Goal: Check status

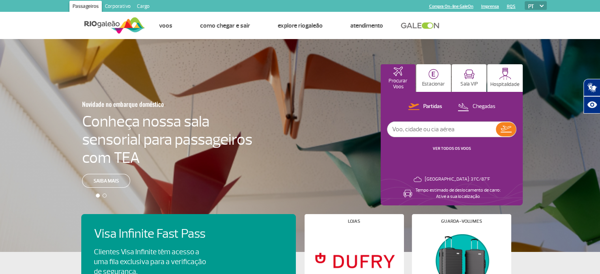
click at [447, 146] on link "VER TODOS OS VOOS" at bounding box center [452, 148] width 38 height 5
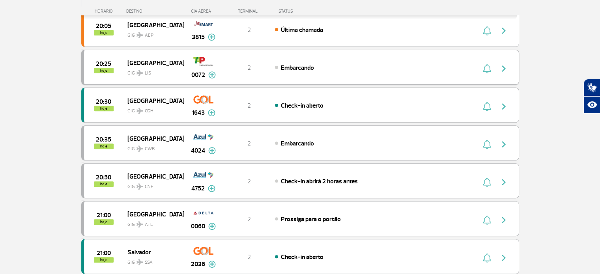
scroll to position [79, 0]
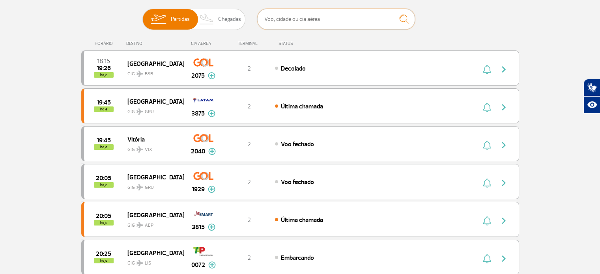
click at [346, 21] on input "text" at bounding box center [336, 19] width 158 height 21
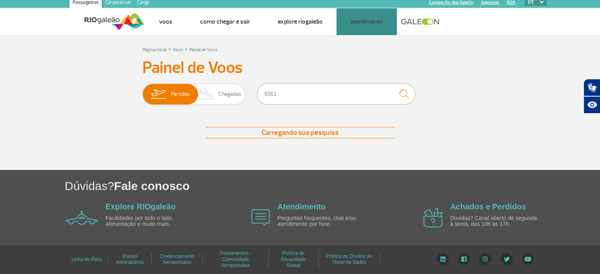
scroll to position [4, 0]
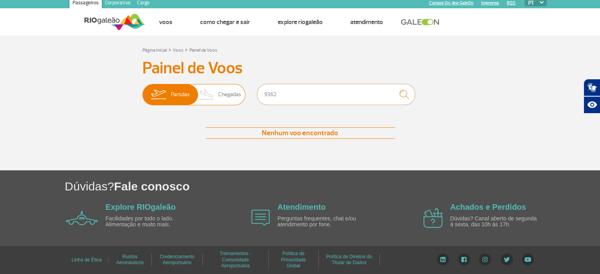
type input "9362"
click at [179, 97] on span "Partidas" at bounding box center [180, 94] width 19 height 21
click at [142, 91] on input "Partidas Chegadas" at bounding box center [142, 91] width 0 height 0
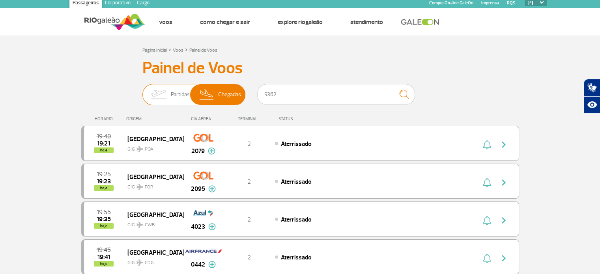
click at [179, 97] on span "Partidas" at bounding box center [180, 94] width 19 height 21
click at [142, 91] on input "Partidas Chegadas" at bounding box center [142, 91] width 0 height 0
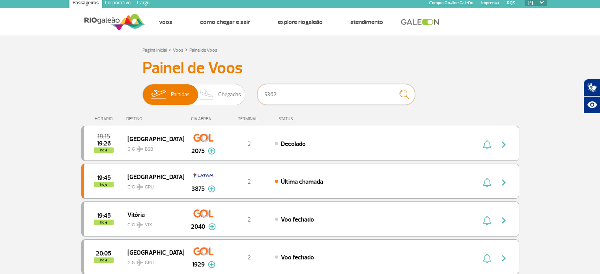
click at [289, 96] on input "9362" at bounding box center [336, 94] width 158 height 21
click at [406, 97] on img "submit" at bounding box center [404, 94] width 17 height 16
click at [222, 89] on span "Chegadas" at bounding box center [229, 94] width 23 height 21
click at [142, 91] on input "Partidas Chegadas" at bounding box center [142, 91] width 0 height 0
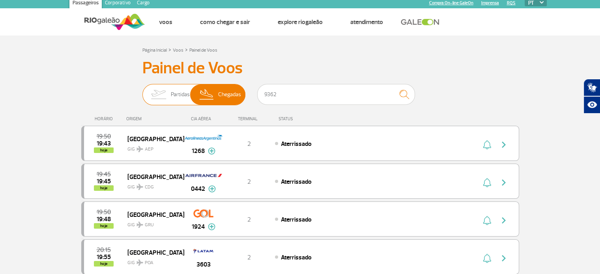
click at [181, 94] on span "Partidas" at bounding box center [180, 94] width 19 height 21
click at [142, 91] on input "Partidas Chegadas" at bounding box center [142, 91] width 0 height 0
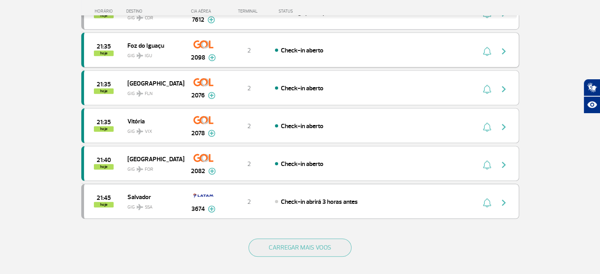
scroll to position [674, 0]
